Goal: Transaction & Acquisition: Purchase product/service

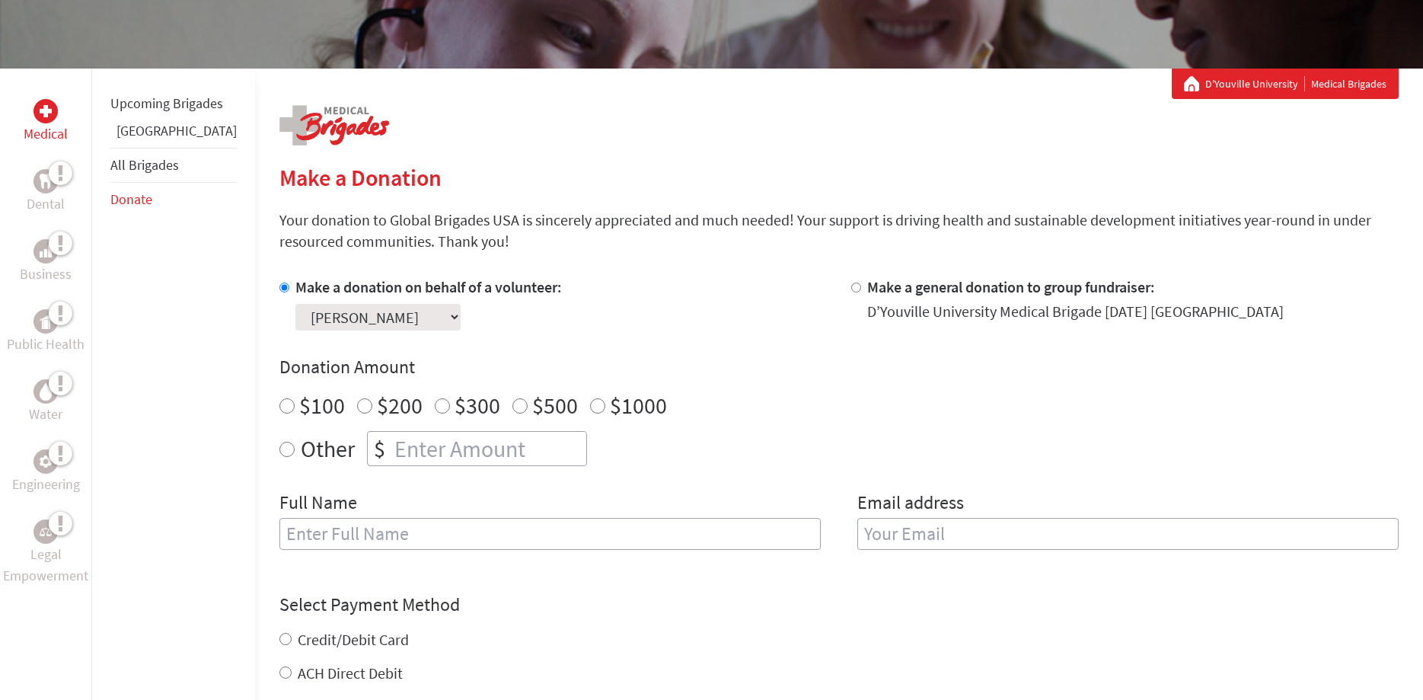
scroll to position [233, 0]
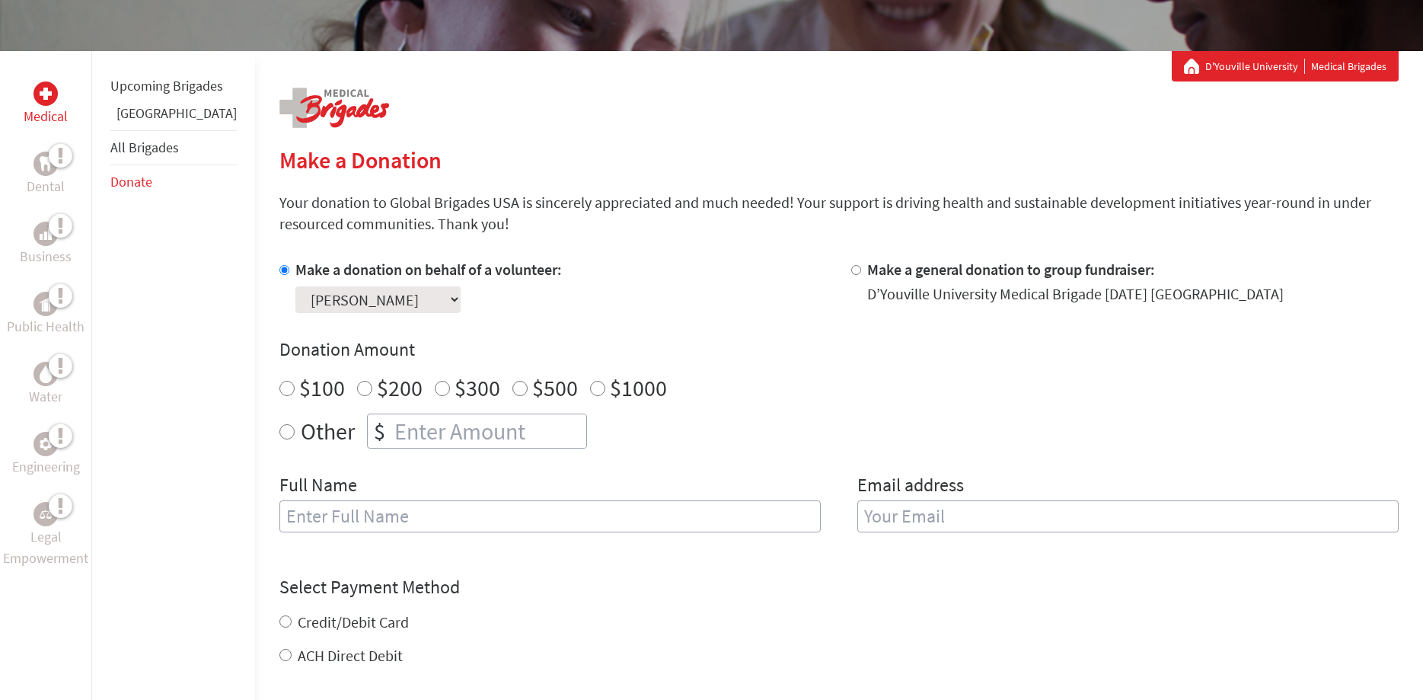
click at [279, 389] on input "$100" at bounding box center [286, 388] width 15 height 15
radio input "true"
click at [279, 521] on input "text" at bounding box center [549, 516] width 541 height 32
type input "[PERSON_NAME]"
type input "[EMAIL_ADDRESS][DOMAIN_NAME]"
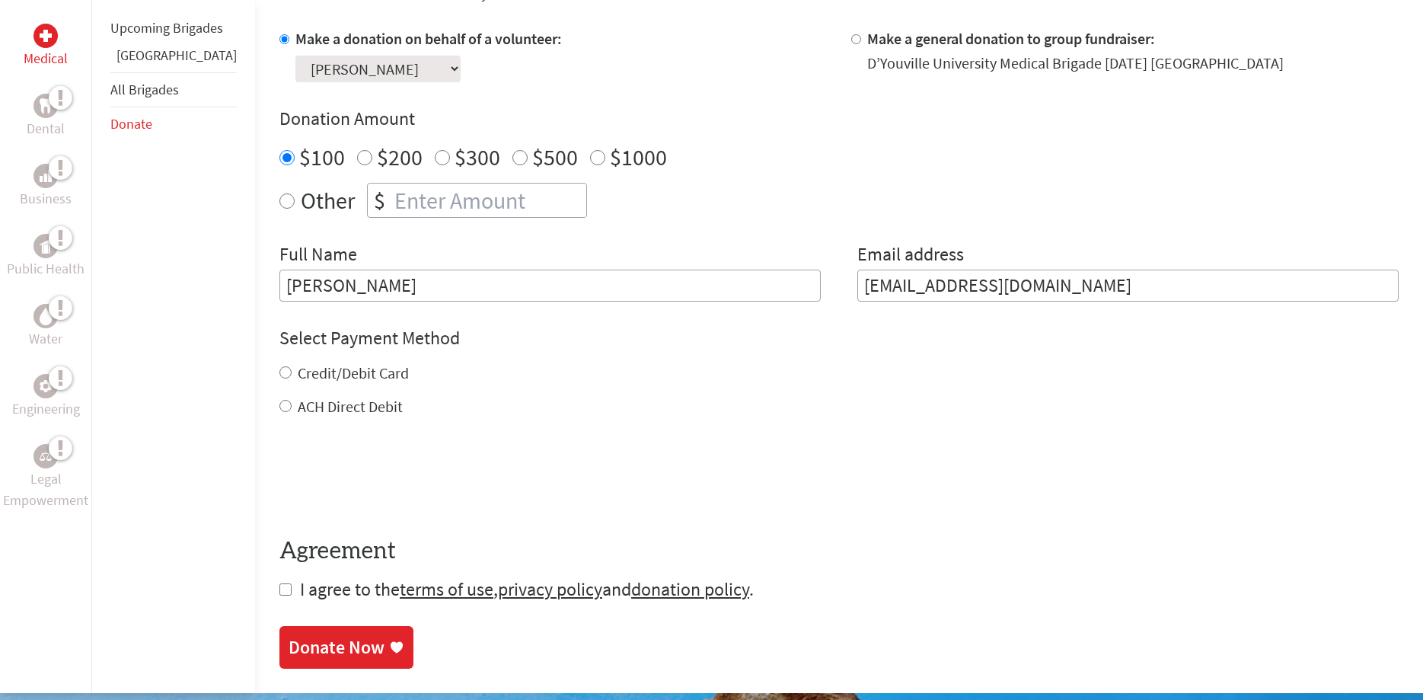
scroll to position [466, 0]
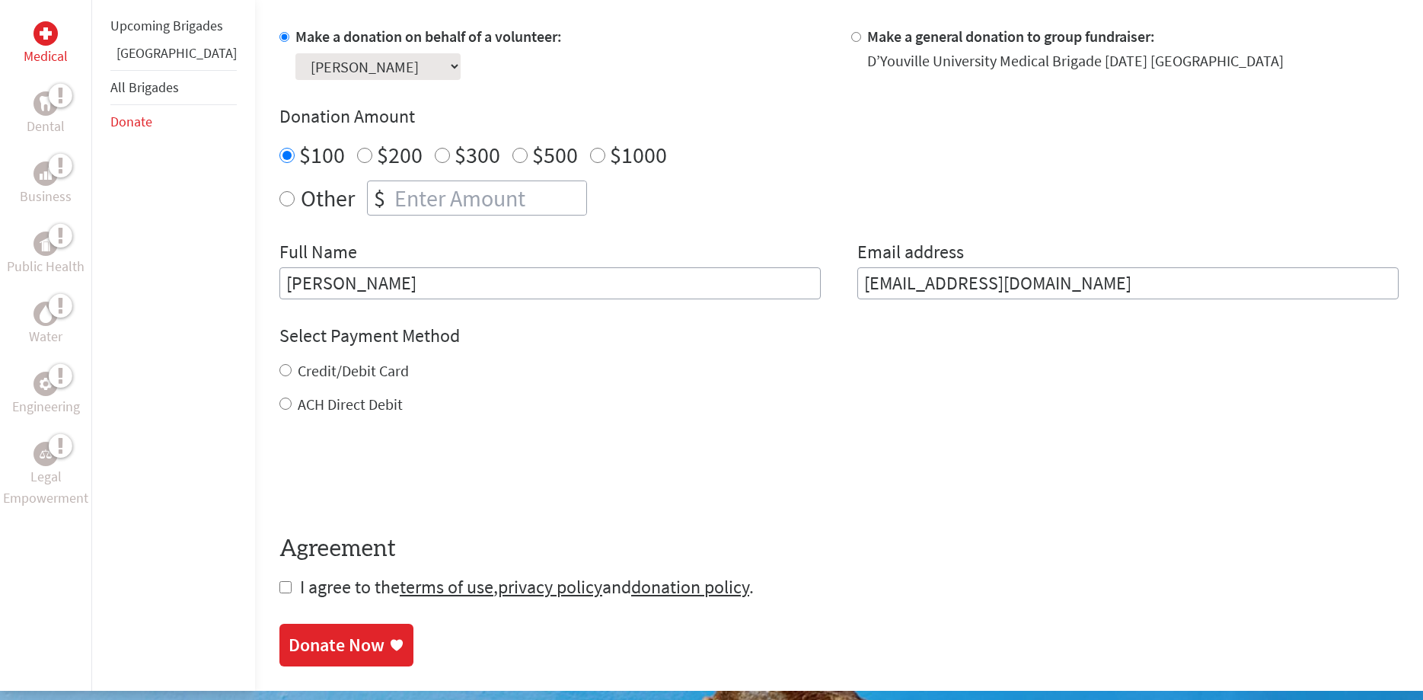
click at [279, 375] on input "Credit/Debit Card" at bounding box center [285, 370] width 12 height 12
radio input "true"
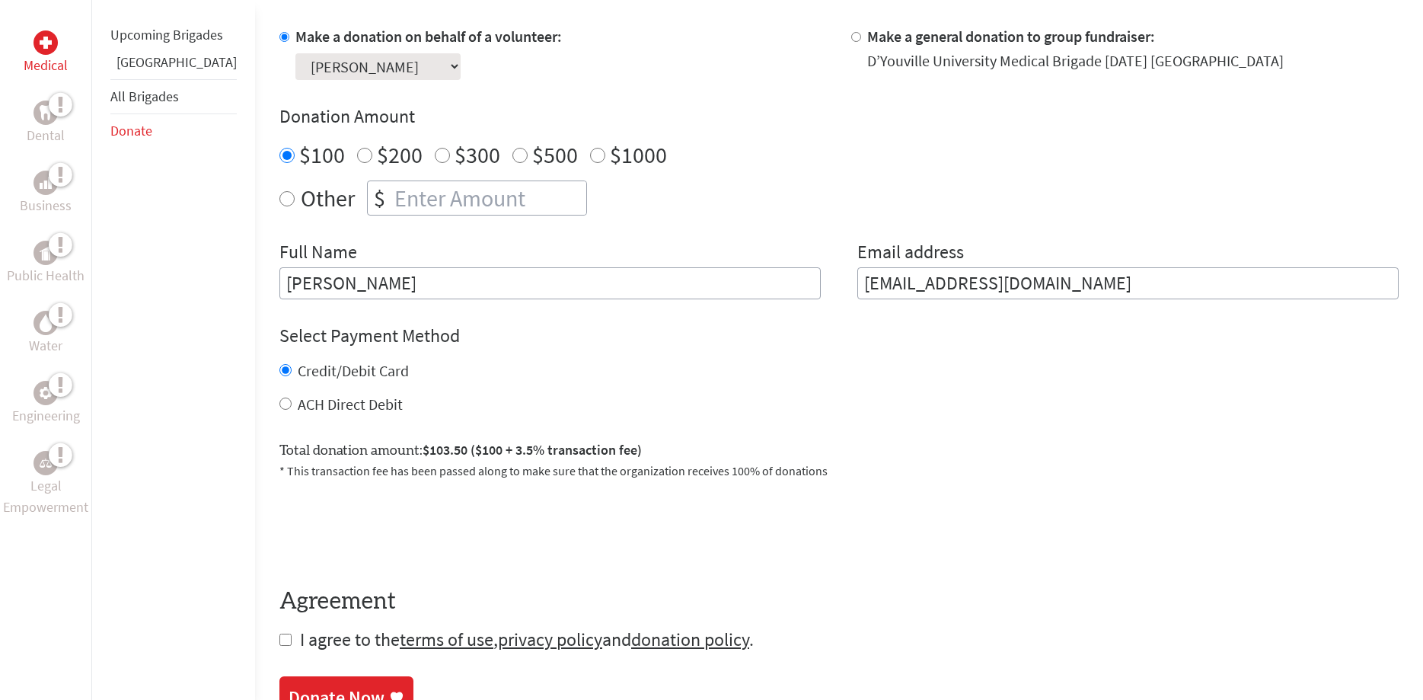
scroll to position [777, 0]
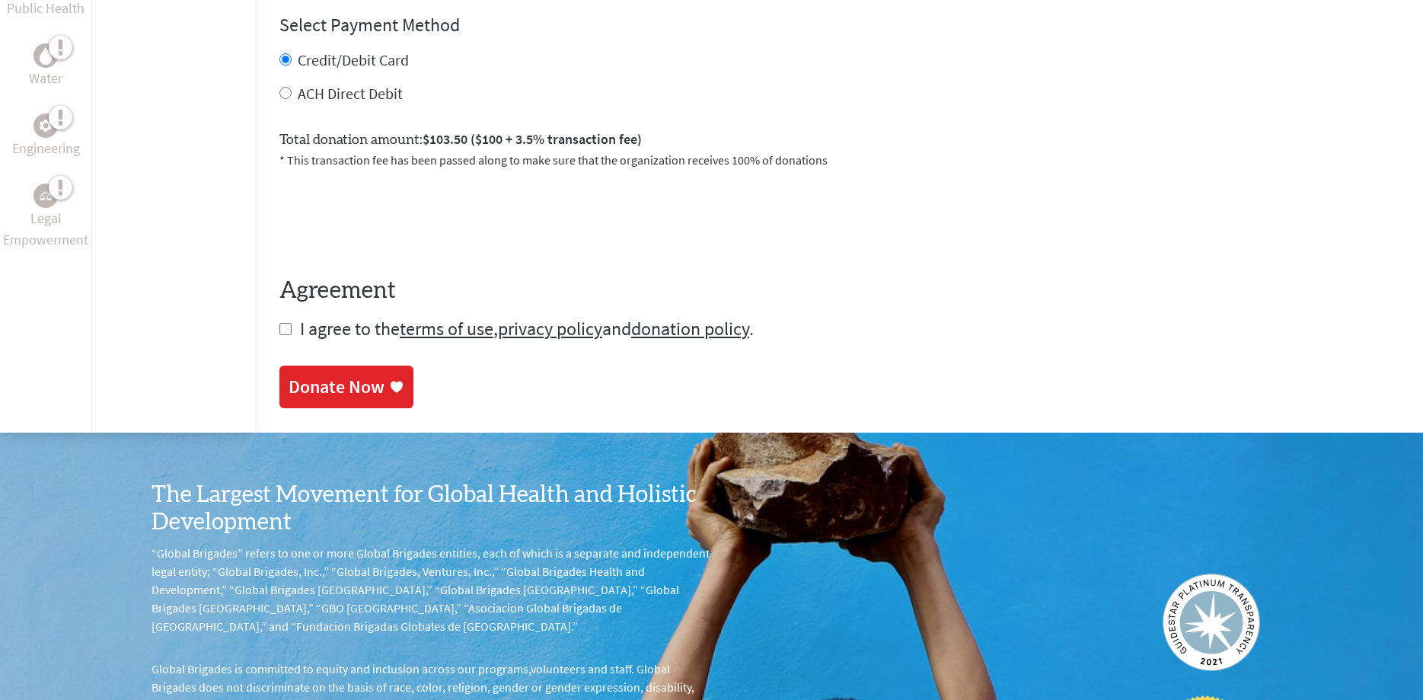
click at [279, 334] on input "checkbox" at bounding box center [285, 329] width 12 height 12
checkbox input "true"
click at [339, 394] on div "Donate Now" at bounding box center [337, 388] width 96 height 24
